Goal: Obtain resource: Obtain resource

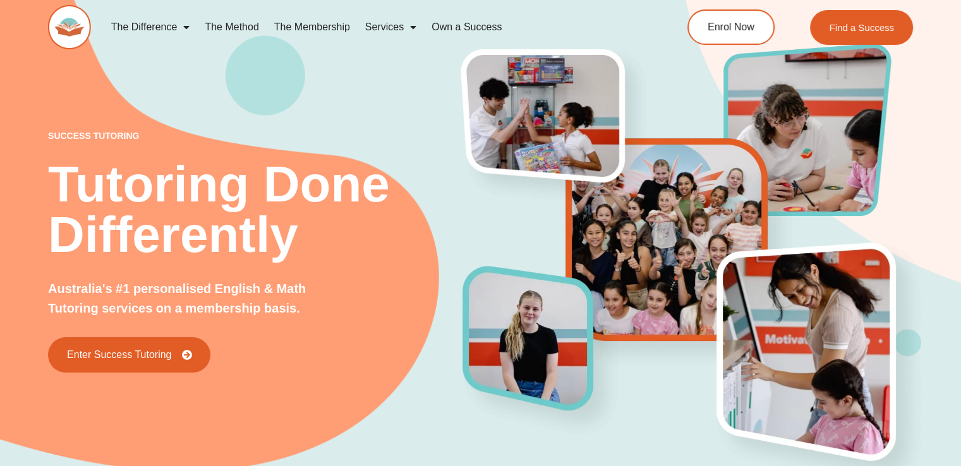
click at [368, 96] on div "success tutoring Tutoring Done Differently Australia's #1 personalised English …" at bounding box center [480, 231] width 865 height 556
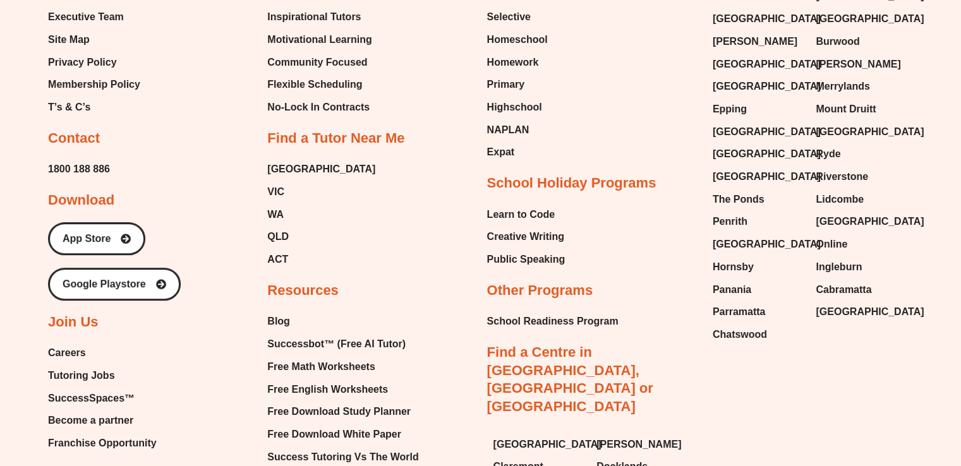
scroll to position [5330, 0]
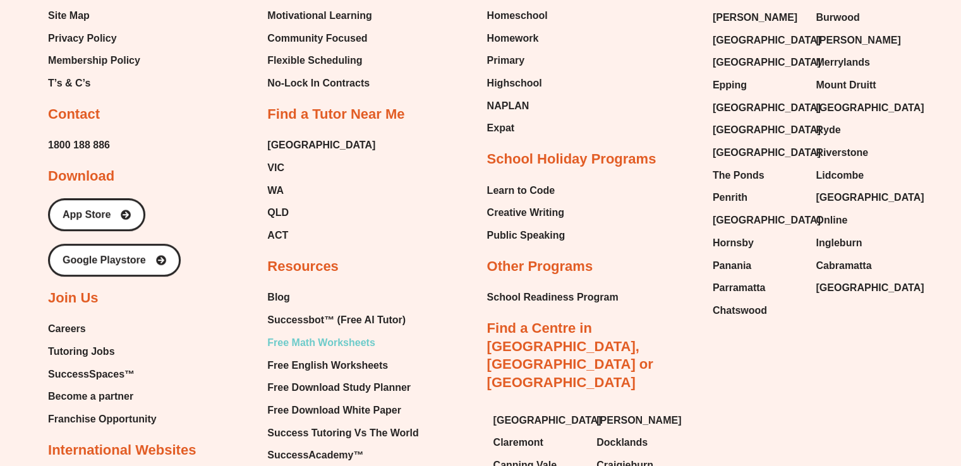
click at [356, 333] on span "Free Math Worksheets" at bounding box center [320, 342] width 107 height 19
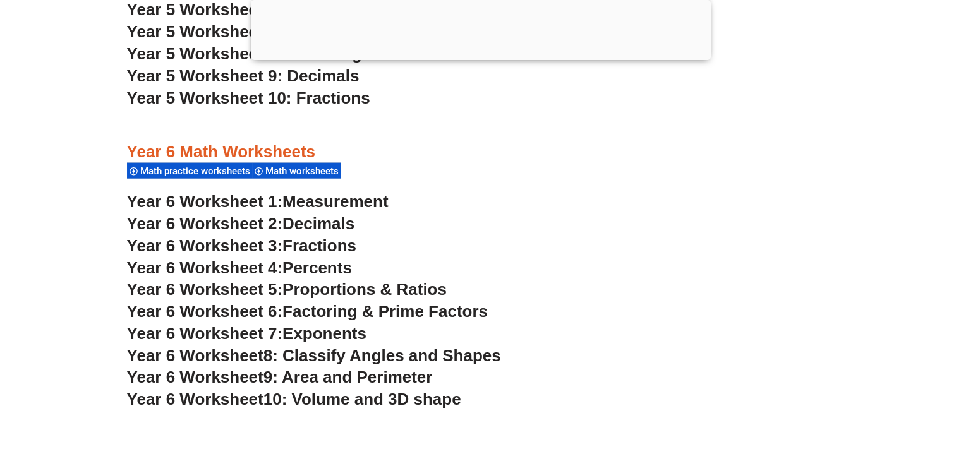
scroll to position [2880, 0]
click at [392, 376] on span "9: Area and Perimeter" at bounding box center [347, 376] width 169 height 19
